Goal: Task Accomplishment & Management: Use online tool/utility

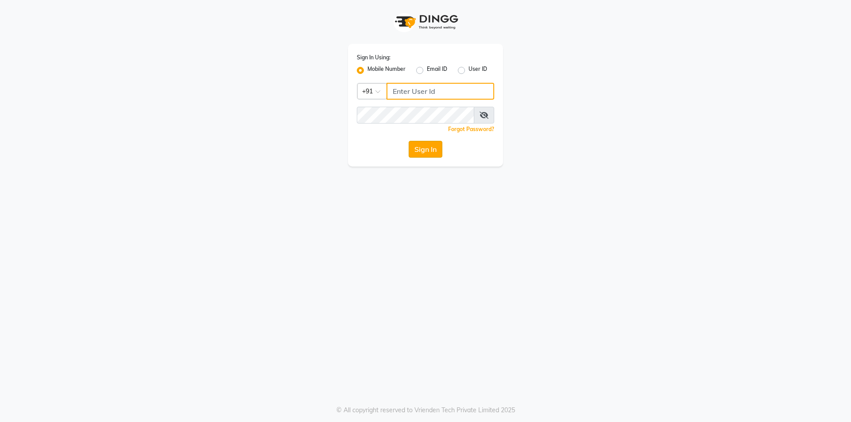
type input "9105819000"
click at [423, 148] on button "Sign In" at bounding box center [426, 149] width 34 height 17
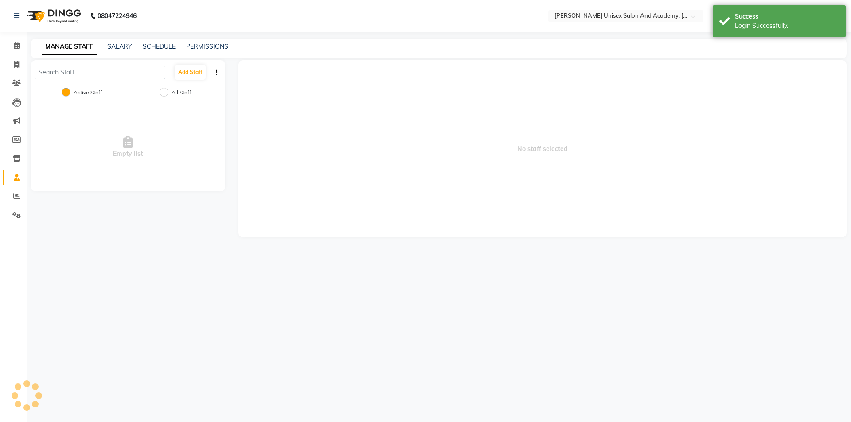
select select "en"
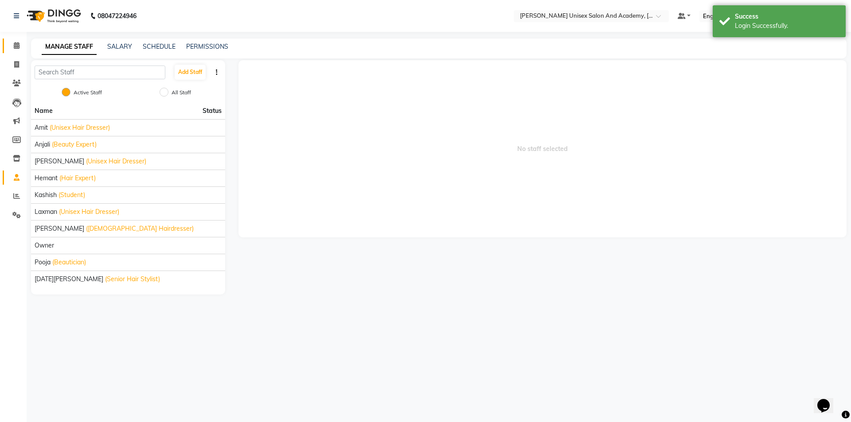
click at [16, 40] on link "Calendar" at bounding box center [13, 46] width 21 height 15
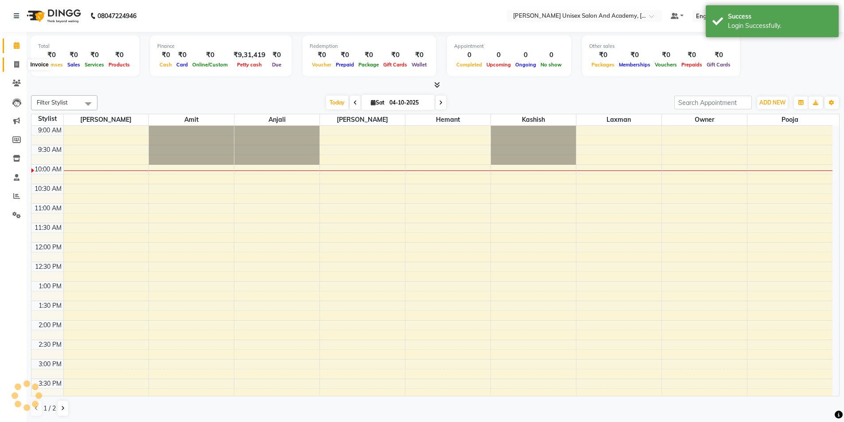
click at [19, 69] on span at bounding box center [17, 65] width 16 height 10
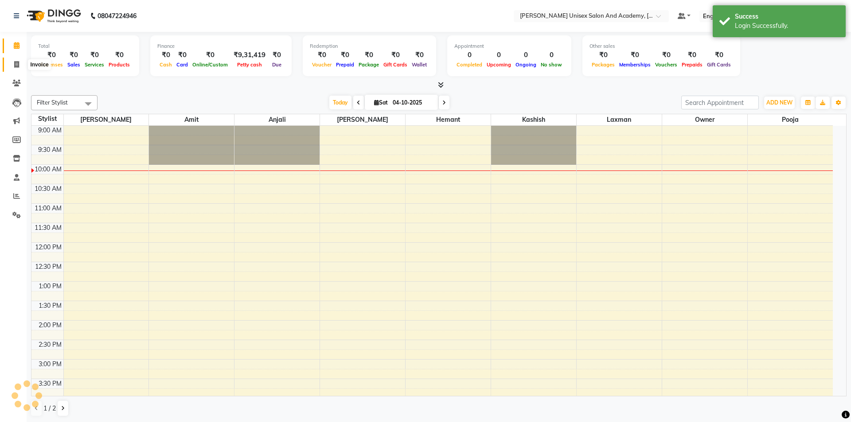
select select "8060"
select select "service"
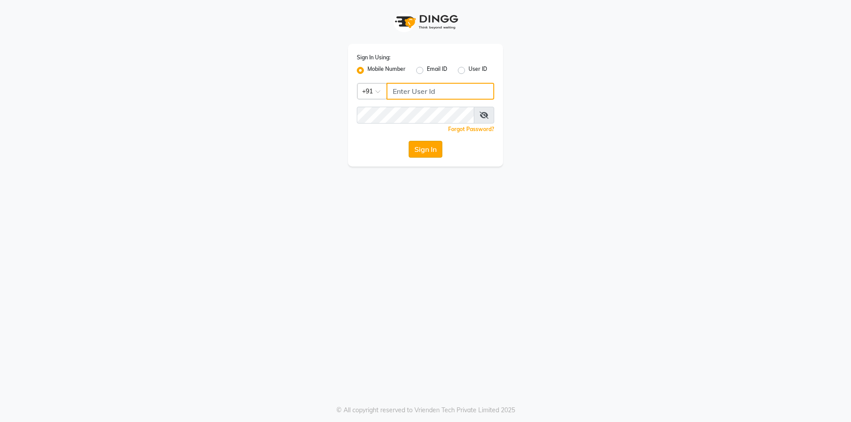
type input "9105819000"
click at [421, 152] on button "Sign In" at bounding box center [426, 149] width 34 height 17
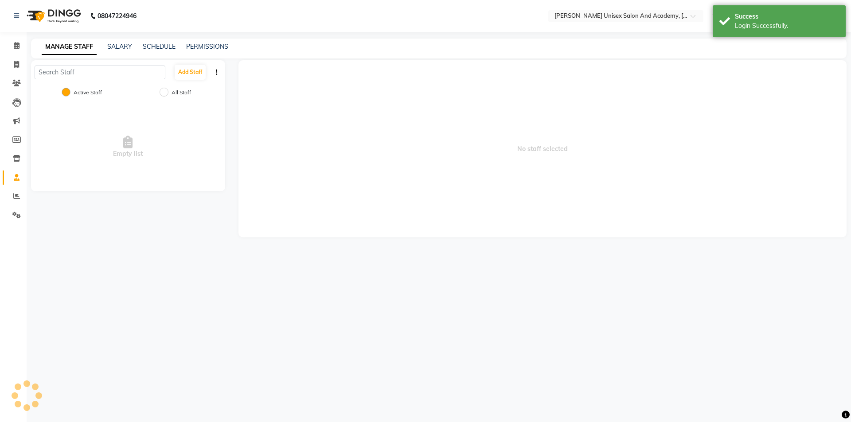
select select "en"
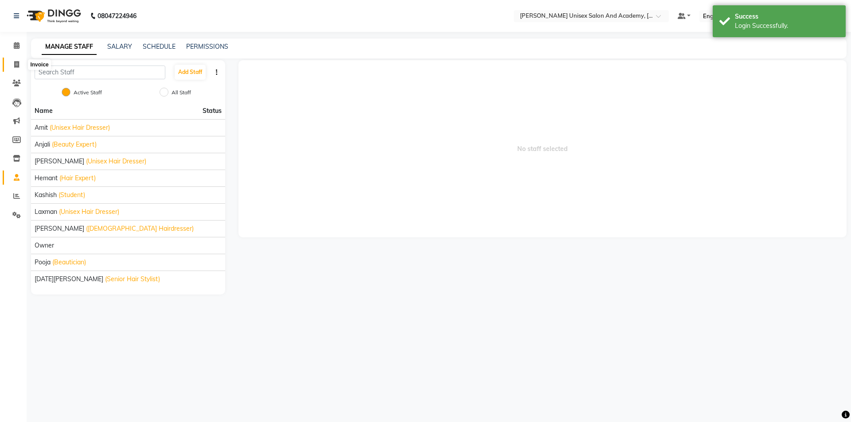
click at [19, 65] on span at bounding box center [17, 65] width 16 height 10
select select "8060"
select select "service"
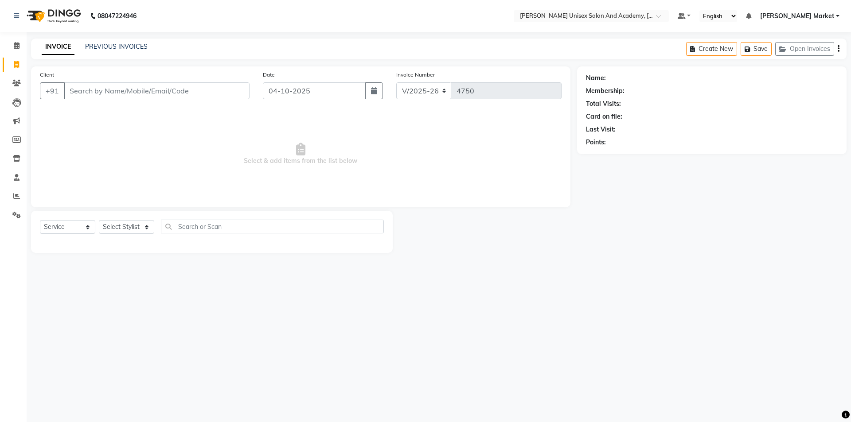
click at [143, 5] on div "08047224946" at bounding box center [75, 16] width 136 height 25
click at [15, 43] on icon at bounding box center [17, 45] width 6 height 7
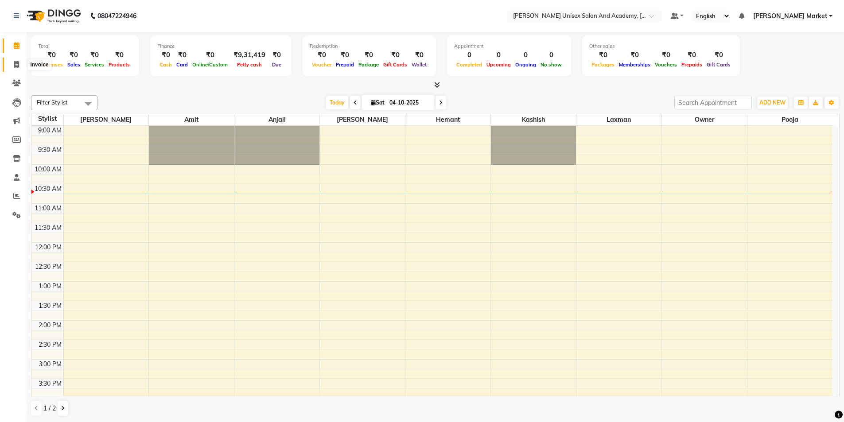
click at [17, 62] on icon at bounding box center [16, 64] width 5 height 7
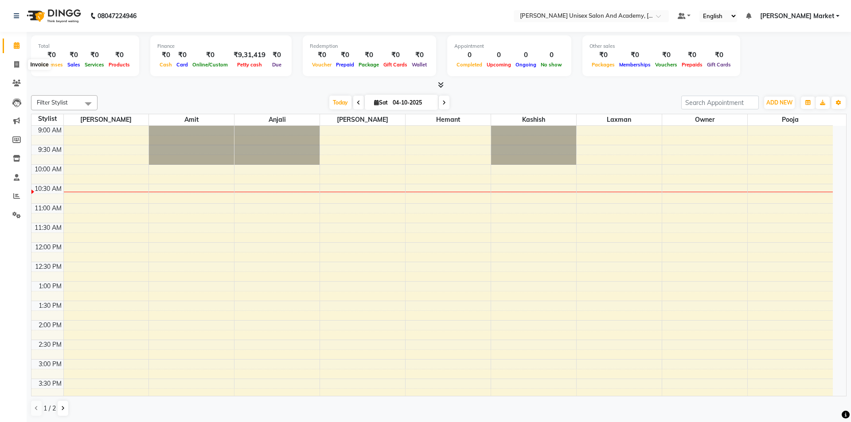
select select "8060"
select select "service"
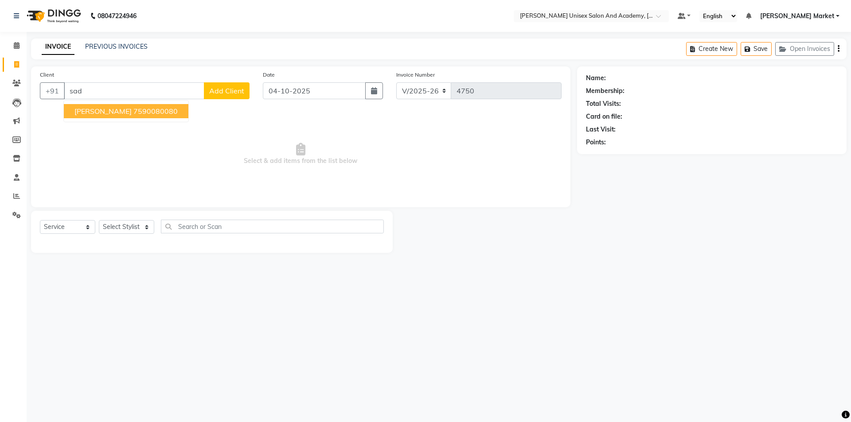
click at [88, 111] on span "saddam" at bounding box center [102, 111] width 57 height 9
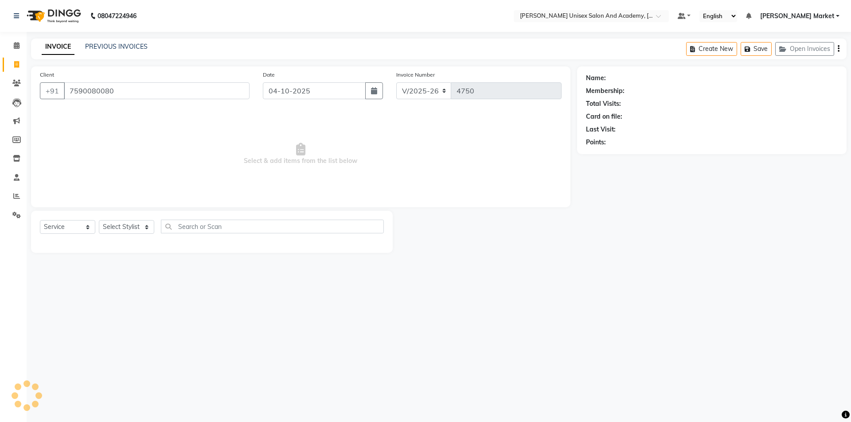
type input "7590080080"
click at [112, 227] on select "Select Stylist Amit anjali harry hemant kashish laxman mandeep kumar owner pooj…" at bounding box center [126, 227] width 55 height 14
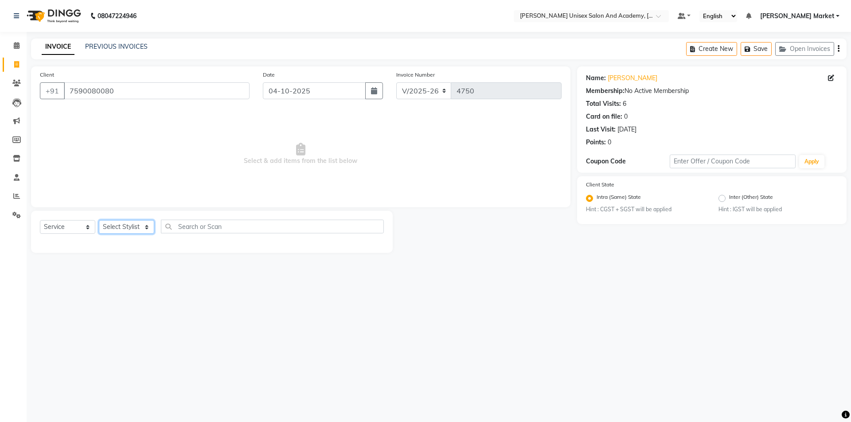
select select "73406"
click at [99, 220] on select "Select Stylist Amit anjali harry hemant kashish laxman mandeep kumar owner pooj…" at bounding box center [126, 227] width 55 height 14
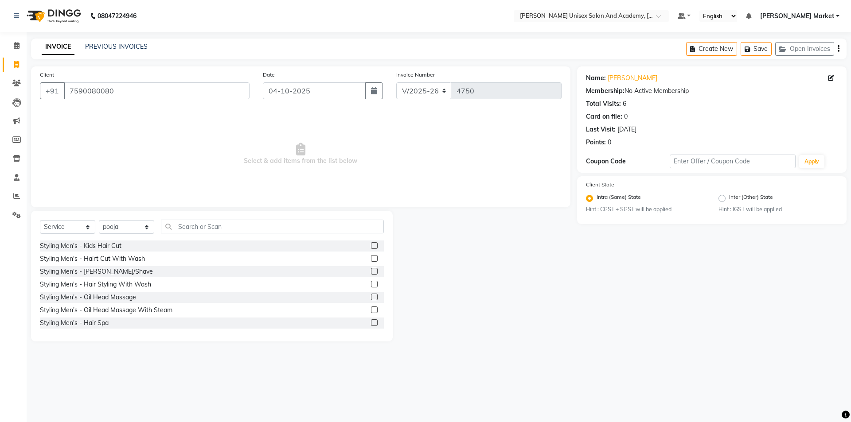
click at [189, 213] on div "Select Service Product Membership Package Voucher Prepaid Gift Card Select Styl…" at bounding box center [212, 276] width 362 height 131
click at [188, 227] on input "text" at bounding box center [272, 227] width 223 height 14
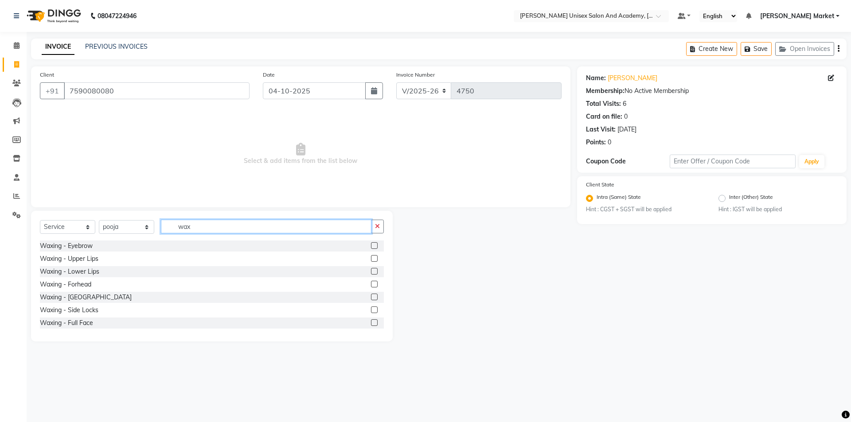
type input "wax"
click at [86, 294] on div "Waxing - Chin" at bounding box center [212, 297] width 344 height 11
click at [71, 297] on div "Waxing - Chin" at bounding box center [86, 297] width 92 height 9
checkbox input "false"
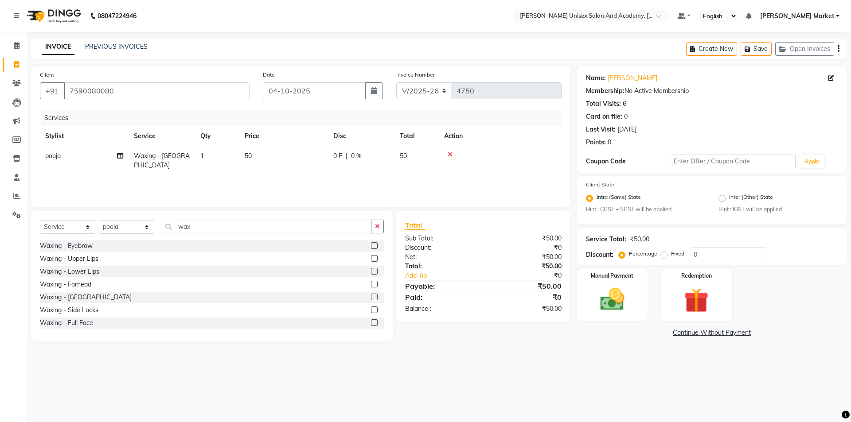
click at [452, 152] on icon at bounding box center [450, 155] width 5 height 6
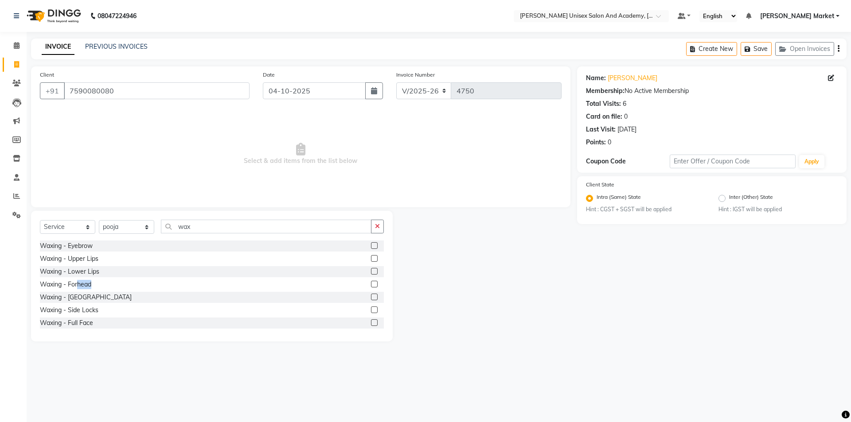
drag, startPoint x: 79, startPoint y: 283, endPoint x: 96, endPoint y: 283, distance: 16.8
click at [96, 283] on div "Waxing - Forhead" at bounding box center [212, 284] width 344 height 11
click at [70, 285] on div "Waxing - Forhead" at bounding box center [65, 284] width 51 height 9
checkbox input "false"
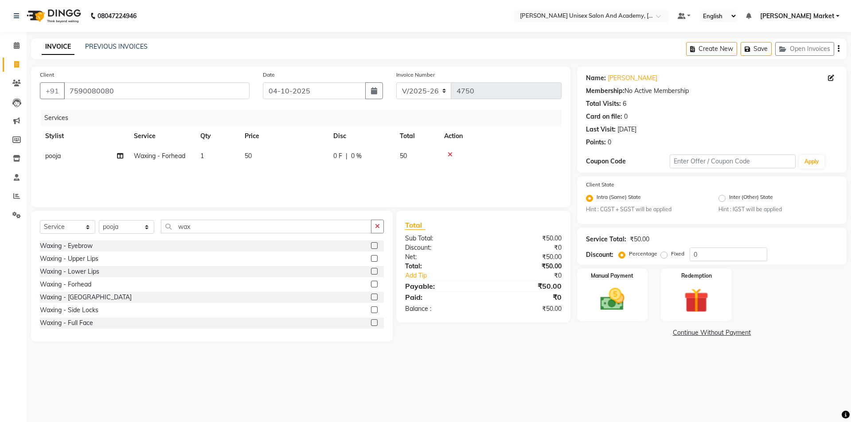
click at [263, 152] on td "50" at bounding box center [283, 156] width 89 height 20
select select "73406"
click at [299, 156] on input "50" at bounding box center [325, 159] width 78 height 14
type input "5"
type input "100"
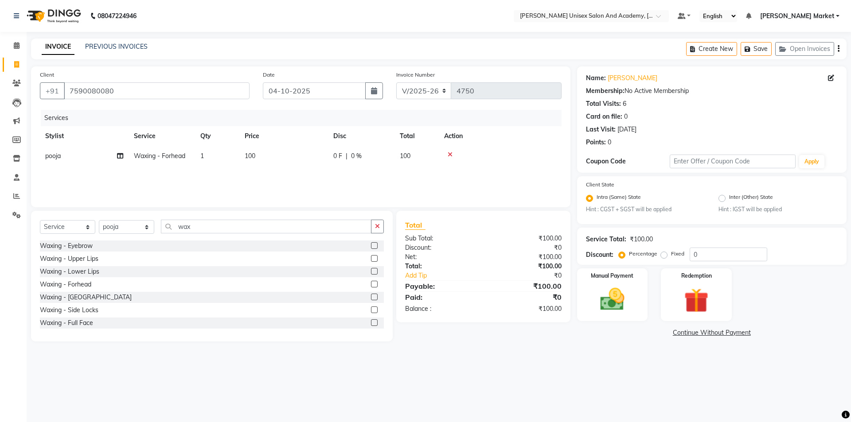
click at [328, 188] on div "Services Stylist Service Qty Price Disc Total Action pooja Waxing - Forhead 1 1…" at bounding box center [301, 154] width 522 height 89
click at [586, 288] on div "Manual Payment" at bounding box center [612, 295] width 74 height 55
click at [673, 333] on span "UPI" at bounding box center [670, 333] width 14 height 10
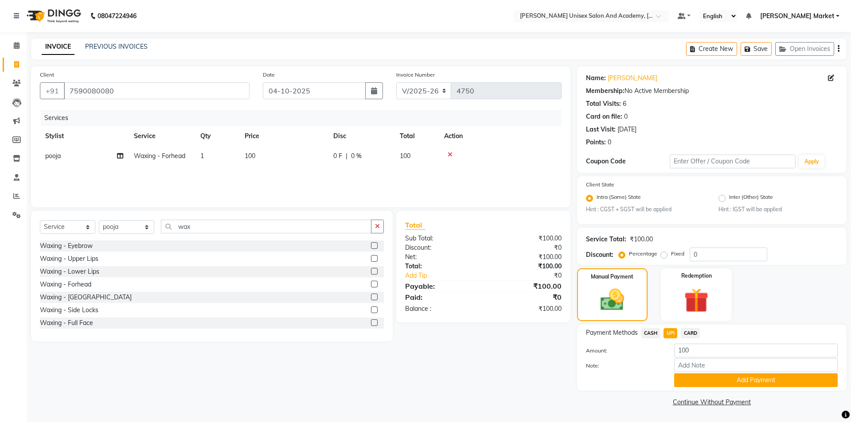
drag, startPoint x: 696, startPoint y: 383, endPoint x: 710, endPoint y: 428, distance: 47.8
click at [710, 422] on html "08047224946 Select Location × Paris Parkers Unisex Salon And Academy, Murari Ma…" at bounding box center [425, 211] width 851 height 422
click at [677, 381] on button "Add Payment" at bounding box center [756, 381] width 164 height 14
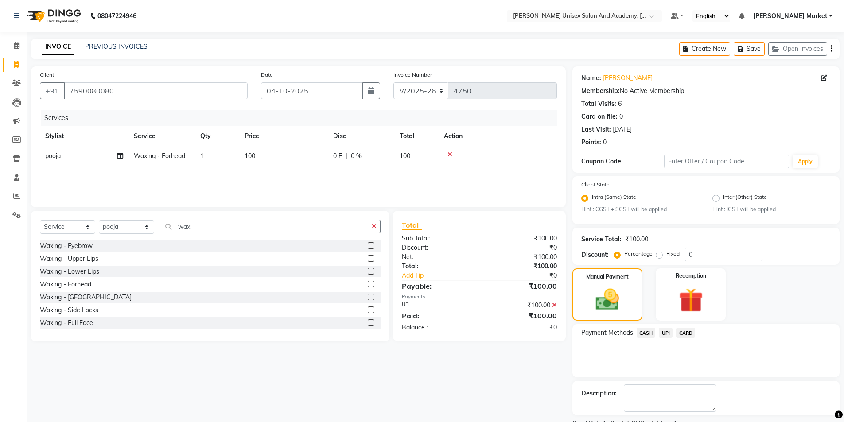
scroll to position [37, 0]
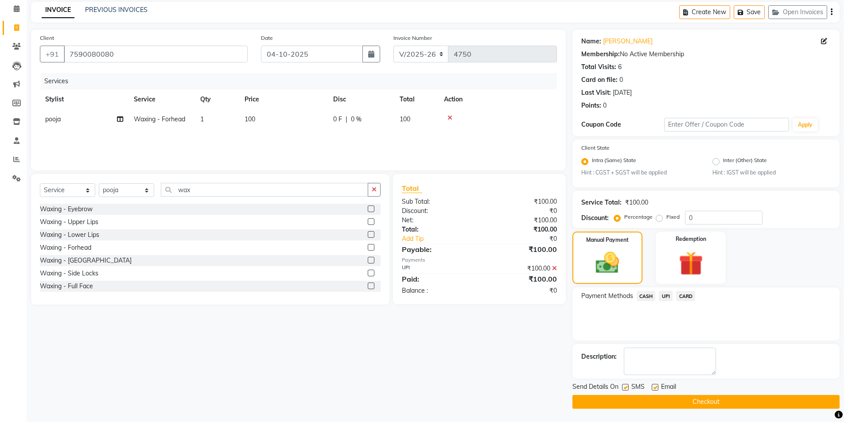
click at [671, 405] on button "Checkout" at bounding box center [705, 402] width 267 height 14
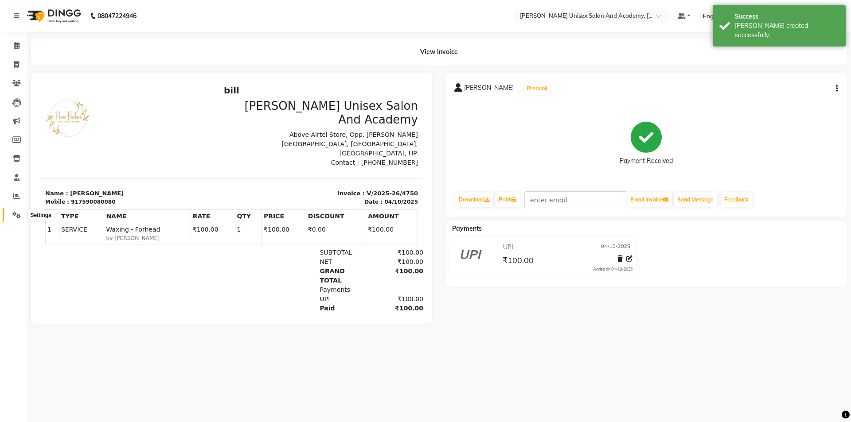
click at [19, 215] on icon at bounding box center [16, 215] width 8 height 7
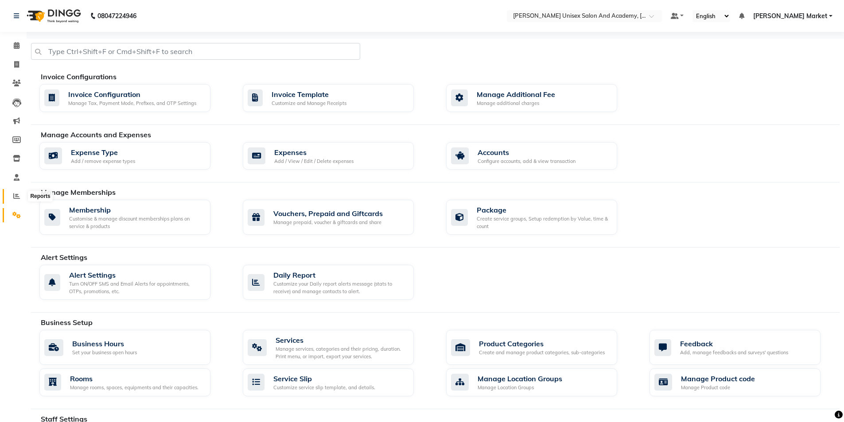
click at [15, 194] on icon at bounding box center [16, 196] width 7 height 7
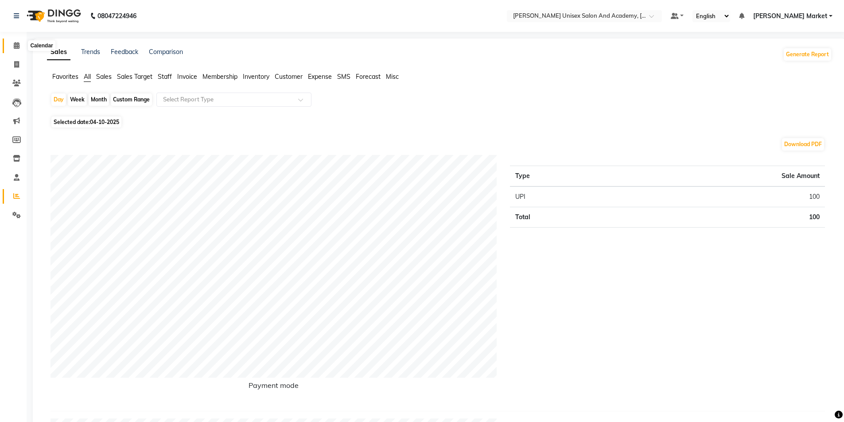
click at [12, 45] on span at bounding box center [17, 46] width 16 height 10
